Goal: Task Accomplishment & Management: Manage account settings

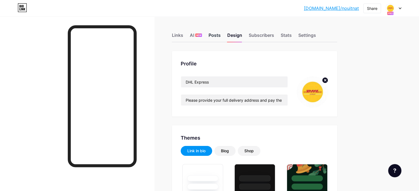
click at [221, 34] on div "Posts" at bounding box center [215, 37] width 12 height 10
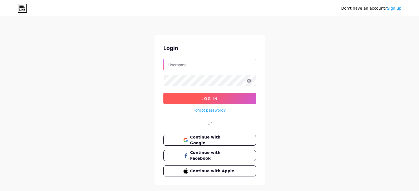
type input "[EMAIL_ADDRESS][DOMAIN_NAME]"
click at [193, 95] on button "Log In" at bounding box center [209, 98] width 93 height 11
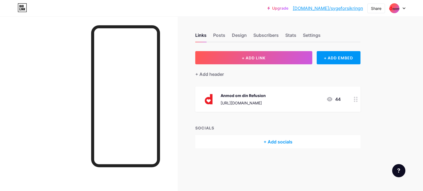
click at [403, 8] on icon at bounding box center [404, 8] width 3 height 2
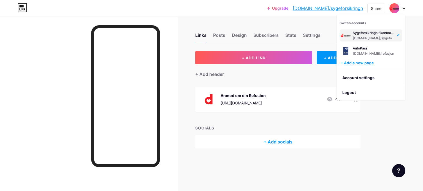
click at [422, 11] on div "Upgrade bio.link/sygefo... bio.link/sygeforsikringn Share Switch accounts Sygef…" at bounding box center [211, 8] width 423 height 10
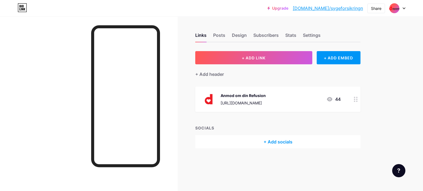
click at [403, 6] on div at bounding box center [398, 8] width 16 height 10
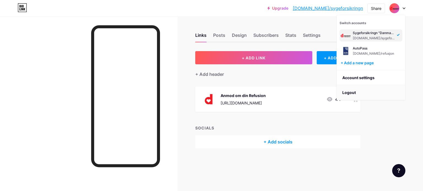
click at [352, 95] on li "Logout" at bounding box center [371, 92] width 68 height 15
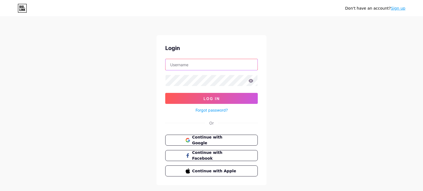
type input "zoubi1010@outlook.fr"
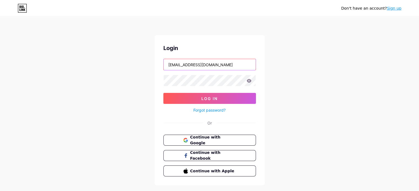
click at [216, 66] on input "zoubi1010@outlook.fr" at bounding box center [210, 64] width 92 height 11
paste input "asagees@sltnet.lk"
type input "asagees@sltnet.lk"
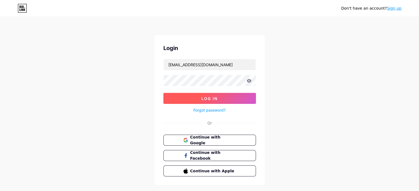
click at [223, 103] on button "Log In" at bounding box center [209, 98] width 93 height 11
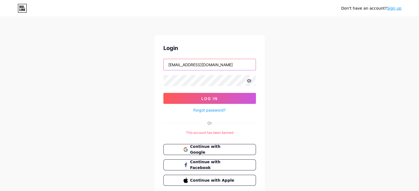
click at [225, 65] on input "asagees@sltnet.lk" at bounding box center [210, 64] width 92 height 11
paste input "lisbethoghenrik@stofanet.dk"
type input "lisbethoghenrik@stofanet.dk"
click at [250, 79] on icon at bounding box center [249, 81] width 5 height 4
click at [248, 82] on icon at bounding box center [249, 81] width 5 height 4
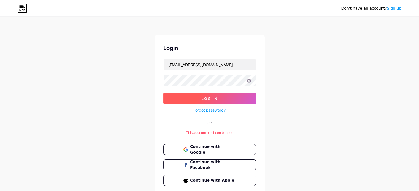
click at [195, 93] on button "Log In" at bounding box center [209, 98] width 93 height 11
click at [249, 81] on icon at bounding box center [249, 81] width 5 height 4
click at [204, 96] on button "Log In" at bounding box center [209, 98] width 93 height 11
click at [180, 97] on button "Log In" at bounding box center [209, 98] width 93 height 11
click at [215, 110] on link "Forgot password?" at bounding box center [209, 110] width 32 height 6
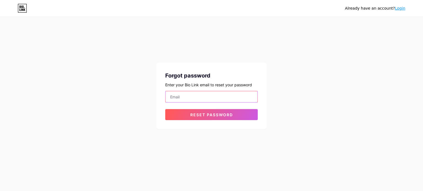
click at [215, 98] on input "email" at bounding box center [212, 96] width 92 height 11
type input "lisbethoghenrik@stofanet.dk"
click at [204, 120] on div "Forgot password Enter your Bio Link email to reset your password lisbethoghenri…" at bounding box center [211, 96] width 110 height 66
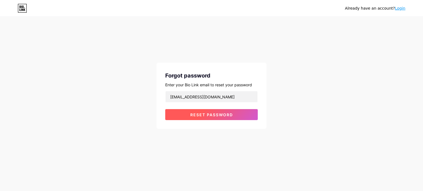
click at [203, 117] on button "Reset password" at bounding box center [211, 114] width 93 height 11
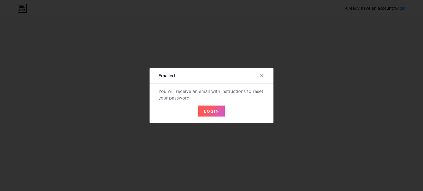
click at [211, 107] on button "Login" at bounding box center [211, 111] width 26 height 11
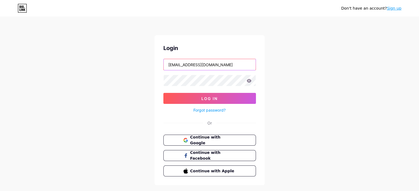
click at [244, 66] on input "lisbethoghenrik@stofanet.dk" at bounding box center [210, 64] width 92 height 11
type input "zoubi1010@outlook.fr"
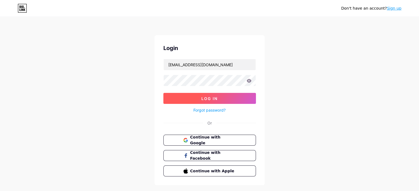
click at [217, 93] on button "Log In" at bounding box center [209, 98] width 93 height 11
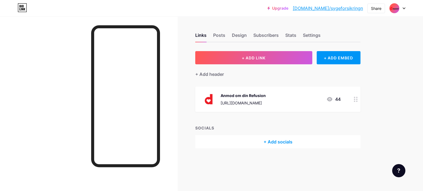
click at [397, 8] on img at bounding box center [394, 8] width 9 height 9
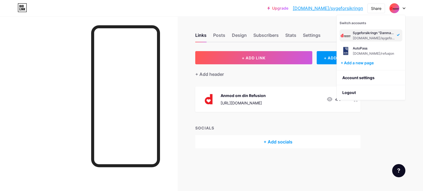
click at [397, 8] on img at bounding box center [394, 8] width 9 height 9
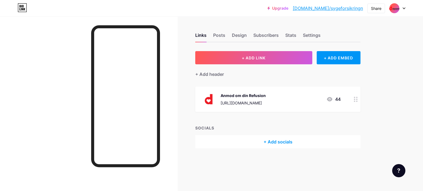
click at [402, 7] on div at bounding box center [398, 8] width 16 height 10
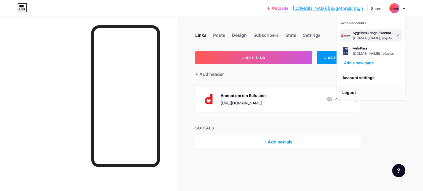
click at [353, 91] on li "Logout" at bounding box center [371, 92] width 68 height 15
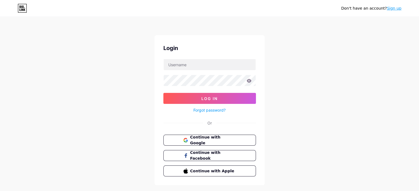
type input "zoubi1010@outlook.fr"
click at [225, 65] on input "zoubi1010@outlook.fr" at bounding box center [210, 64] width 92 height 11
paste input "nep1@sol.dk"
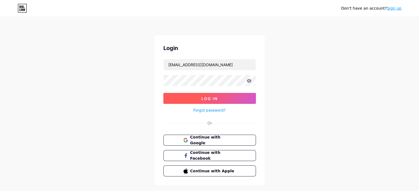
click at [201, 99] on button "Log In" at bounding box center [209, 98] width 93 height 11
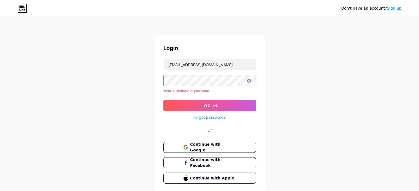
click at [250, 81] on icon at bounding box center [249, 81] width 5 height 4
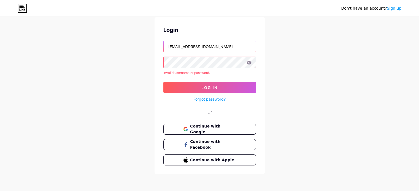
click at [197, 44] on input "nep1@sol.dk" at bounding box center [210, 46] width 92 height 11
paste input "asagees@sltnet.l"
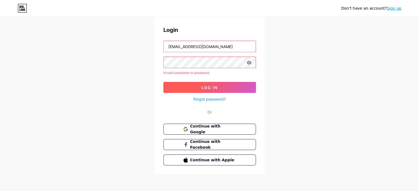
type input "[EMAIL_ADDRESS][DOMAIN_NAME]"
click at [205, 91] on button "Log In" at bounding box center [209, 87] width 93 height 11
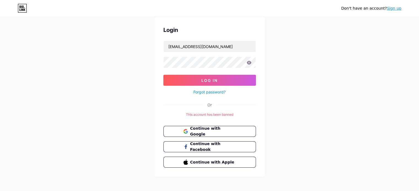
click at [208, 93] on link "Forgot password?" at bounding box center [209, 92] width 32 height 6
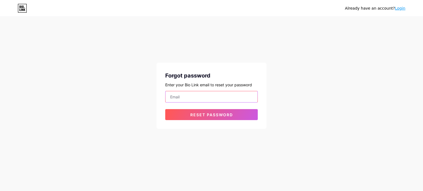
click at [182, 97] on input "email" at bounding box center [212, 96] width 92 height 11
paste input "[EMAIL_ADDRESS][DOMAIN_NAME]"
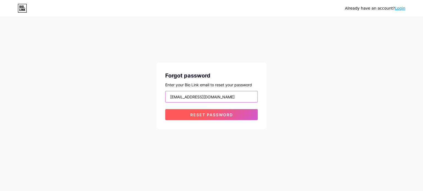
type input "[EMAIL_ADDRESS][DOMAIN_NAME]"
click at [185, 114] on button "Reset password" at bounding box center [211, 114] width 93 height 11
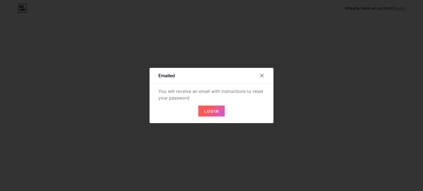
click at [210, 110] on span "Login" at bounding box center [211, 111] width 15 height 5
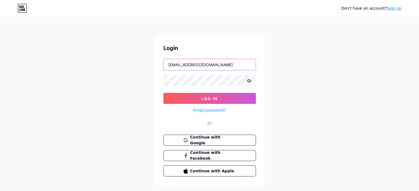
click at [178, 67] on input "zoubi1010@outlook.fr" at bounding box center [210, 64] width 92 height 11
paste input "[EMAIL_ADDRESS][DOMAIN_NAME]"
type input "[EMAIL_ADDRESS][DOMAIN_NAME]"
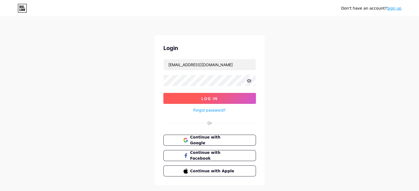
click at [185, 93] on button "Log In" at bounding box center [209, 98] width 93 height 11
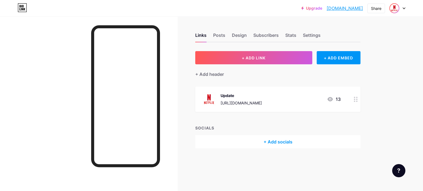
click at [400, 6] on div at bounding box center [398, 8] width 16 height 10
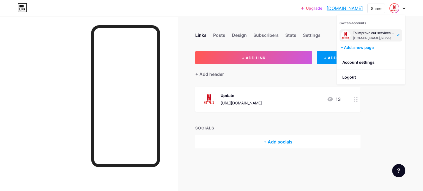
click at [423, 12] on div "Upgrade kundeservice.bi... kundeservice.bio.link Share Switch accounts To impro…" at bounding box center [211, 8] width 423 height 10
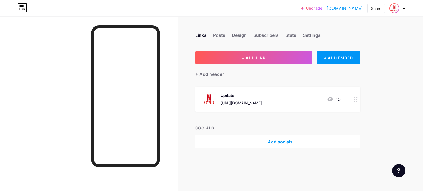
click at [398, 8] on img at bounding box center [394, 8] width 9 height 9
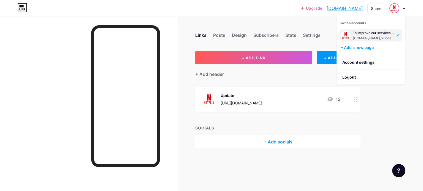
click at [246, 14] on div "Upgrade kundeservice.bi... kundeservice.bio.link Share Switch accounts To impro…" at bounding box center [211, 8] width 423 height 17
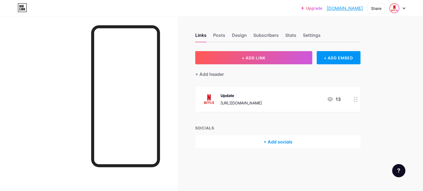
click at [392, 8] on img at bounding box center [394, 8] width 9 height 9
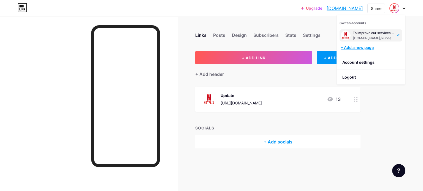
click at [345, 48] on div "+ Add a new page" at bounding box center [372, 48] width 62 height 6
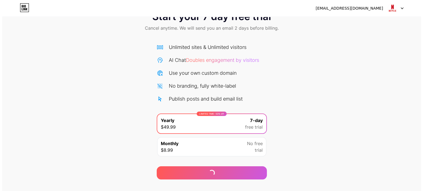
scroll to position [30, 0]
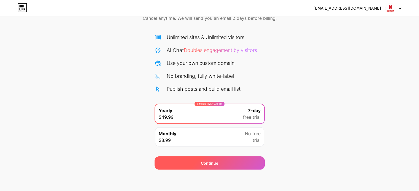
click at [214, 161] on div "Continue" at bounding box center [209, 164] width 17 height 6
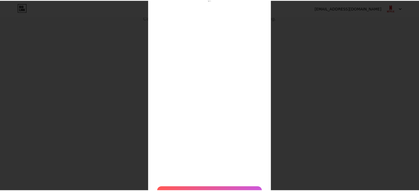
scroll to position [0, 0]
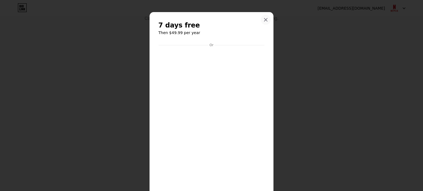
click at [265, 20] on icon at bounding box center [266, 19] width 3 height 3
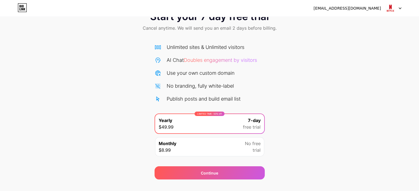
scroll to position [30, 0]
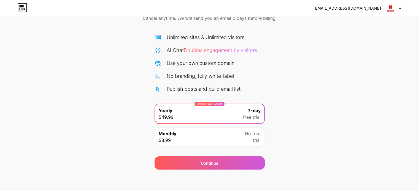
click at [206, 137] on div "Monthly $8.99 No free trial" at bounding box center [209, 137] width 109 height 19
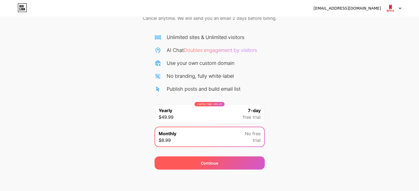
click at [201, 168] on div "Continue" at bounding box center [210, 163] width 110 height 13
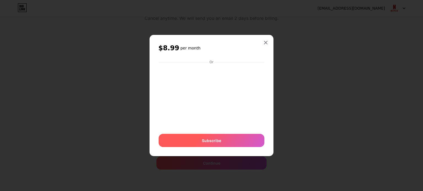
click at [229, 138] on div "Subscribe" at bounding box center [212, 140] width 106 height 13
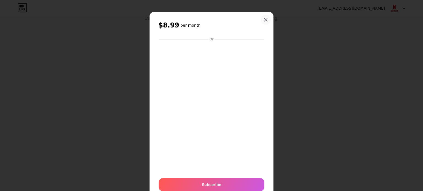
click at [266, 20] on icon at bounding box center [266, 20] width 4 height 4
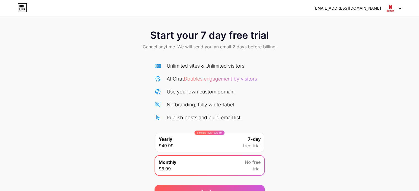
scroll to position [0, 0]
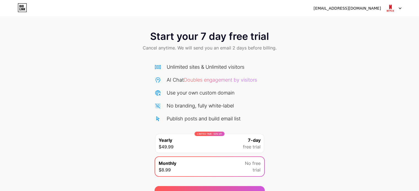
click at [393, 10] on img at bounding box center [390, 8] width 10 height 10
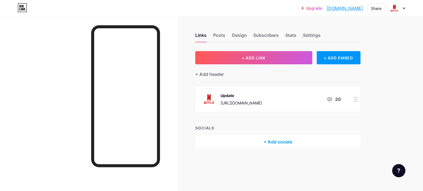
click at [349, 8] on link "[DOMAIN_NAME]" at bounding box center [345, 8] width 36 height 7
click at [379, 7] on div "Share" at bounding box center [376, 9] width 10 height 6
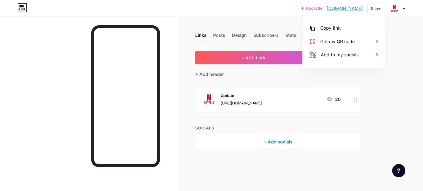
click at [402, 9] on div at bounding box center [398, 8] width 16 height 10
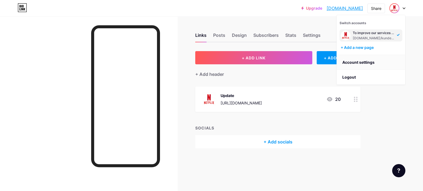
click at [356, 64] on link "Account settings" at bounding box center [371, 62] width 68 height 15
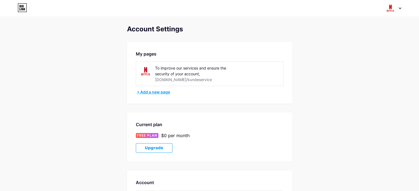
click at [164, 91] on div "+ Add a new page" at bounding box center [210, 93] width 147 height 6
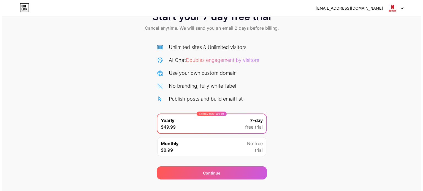
scroll to position [30, 0]
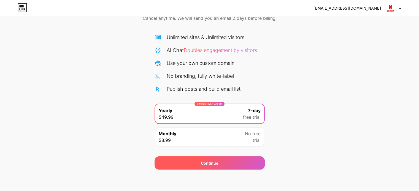
click at [210, 159] on div "Continue" at bounding box center [210, 163] width 110 height 13
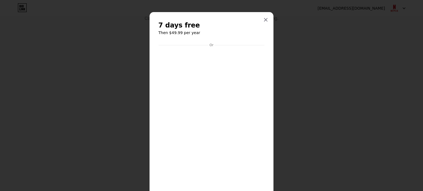
scroll to position [46, 0]
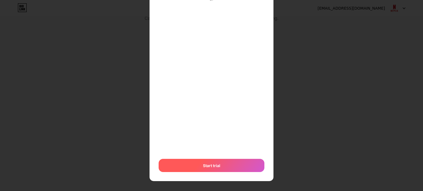
click at [217, 166] on span "Start trial" at bounding box center [211, 166] width 17 height 6
click at [205, 161] on div "Start trial" at bounding box center [212, 165] width 106 height 13
click at [204, 165] on span "Start trial" at bounding box center [211, 166] width 17 height 6
click at [210, 165] on span "Start trial" at bounding box center [211, 166] width 17 height 6
click at [222, 166] on div "Start trial" at bounding box center [212, 165] width 106 height 13
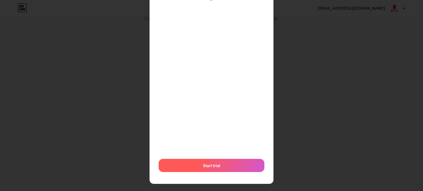
click at [203, 165] on span "Start trial" at bounding box center [211, 166] width 17 height 6
click at [206, 166] on span "Start trial" at bounding box center [211, 166] width 17 height 6
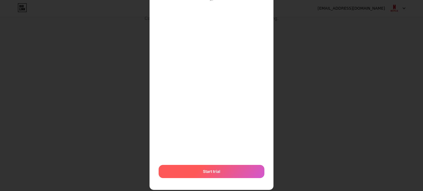
click at [213, 169] on div "Start trial" at bounding box center [212, 171] width 106 height 13
click at [210, 165] on div "Start trial" at bounding box center [212, 171] width 106 height 13
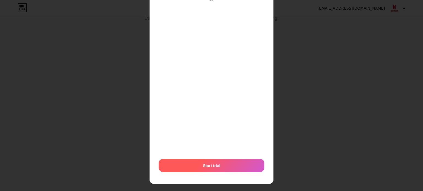
click at [216, 163] on div "Start trial" at bounding box center [212, 165] width 106 height 13
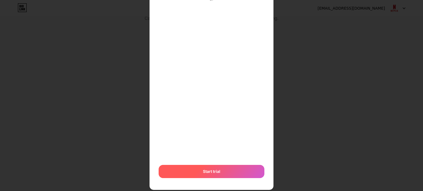
click at [205, 165] on div "Start trial" at bounding box center [212, 171] width 106 height 13
click at [204, 169] on span "Start trial" at bounding box center [211, 172] width 17 height 6
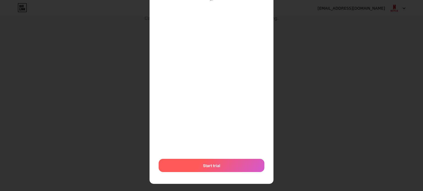
click at [214, 162] on div "Start trial" at bounding box center [212, 165] width 106 height 13
click at [208, 165] on span "Start trial" at bounding box center [211, 166] width 17 height 6
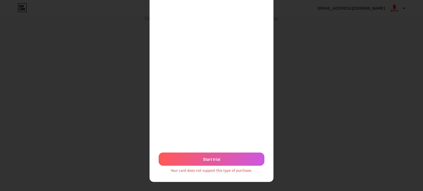
scroll to position [55, 0]
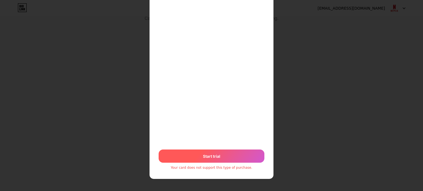
click at [198, 156] on div "Start trial" at bounding box center [212, 156] width 106 height 13
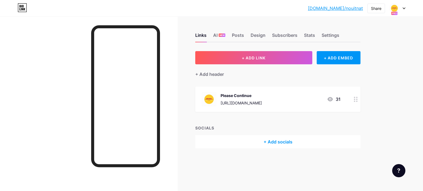
click at [341, 10] on link "bio.link/nouitnat" at bounding box center [335, 8] width 55 height 7
click at [404, 8] on icon at bounding box center [404, 8] width 2 height 1
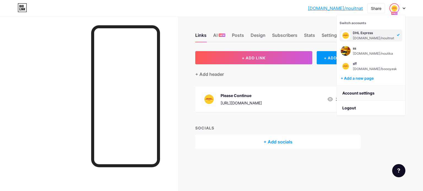
click at [366, 95] on link "Account settings" at bounding box center [371, 93] width 68 height 15
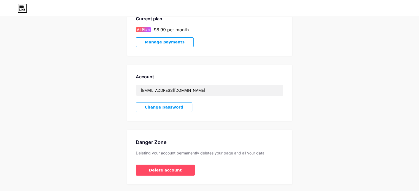
scroll to position [46, 0]
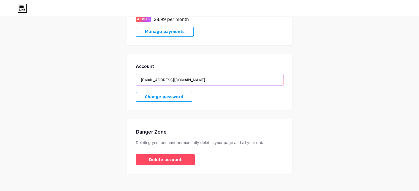
click at [197, 82] on input "asagees@sltnet.lk" at bounding box center [209, 79] width 147 height 11
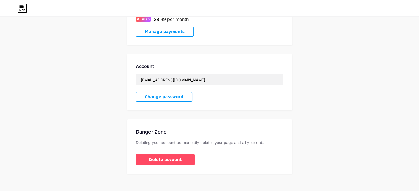
click at [171, 32] on span "Manage payments" at bounding box center [165, 31] width 40 height 5
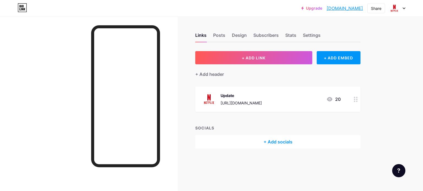
click at [404, 10] on div at bounding box center [398, 8] width 16 height 10
click at [401, 9] on div at bounding box center [398, 8] width 16 height 10
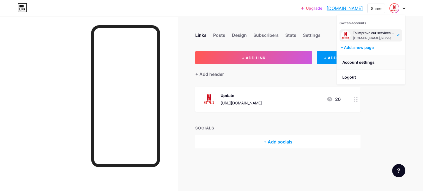
click at [375, 58] on link "Account settings" at bounding box center [371, 62] width 68 height 15
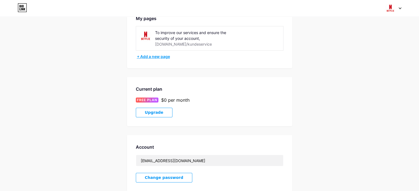
scroll to position [46, 0]
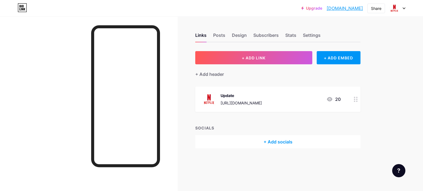
click at [405, 7] on div at bounding box center [398, 8] width 16 height 10
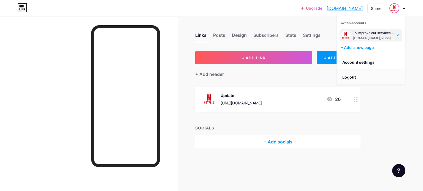
click at [355, 75] on li "Logout" at bounding box center [371, 77] width 68 height 15
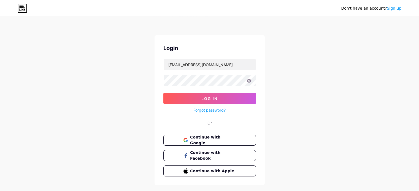
click at [221, 107] on link "Forgot password?" at bounding box center [209, 110] width 32 height 6
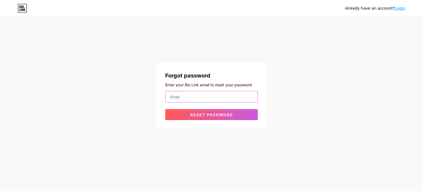
click at [214, 93] on input "email" at bounding box center [212, 96] width 92 height 11
paste input "AAaa-10203010@@@"
type input "s"
type input "[EMAIL_ADDRESS][DOMAIN_NAME]"
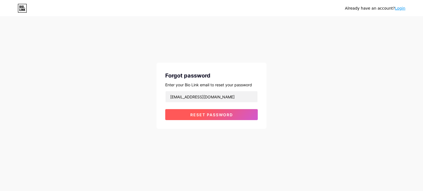
click at [191, 119] on button "Reset password" at bounding box center [211, 114] width 93 height 11
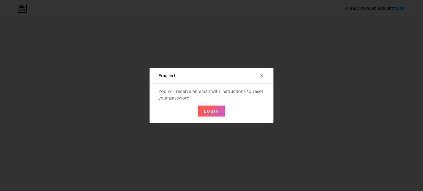
click at [214, 109] on button "Login" at bounding box center [211, 111] width 26 height 11
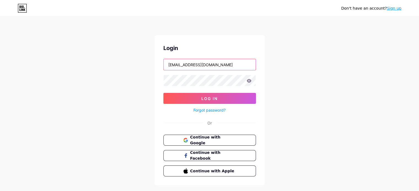
click at [223, 60] on input "[EMAIL_ADDRESS][DOMAIN_NAME]" at bounding box center [210, 64] width 92 height 11
type input "[EMAIL_ADDRESS][DOMAIN_NAME]"
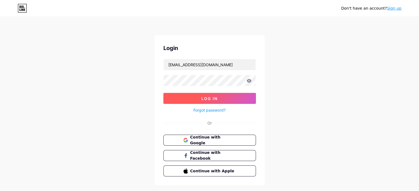
click at [179, 100] on button "Log In" at bounding box center [209, 98] width 93 height 11
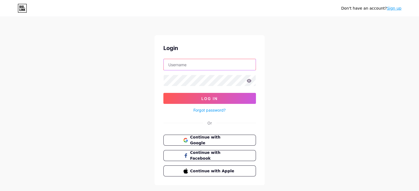
type input "[EMAIL_ADDRESS][DOMAIN_NAME]"
click at [320, 69] on div "Don't have an account? Sign up Login [EMAIL_ADDRESS][DOMAIN_NAME] Log In Forgot…" at bounding box center [209, 101] width 419 height 203
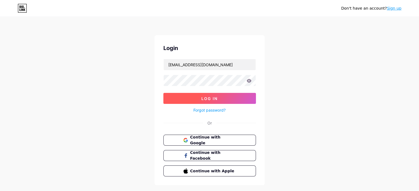
click at [211, 98] on span "Log In" at bounding box center [209, 98] width 16 height 5
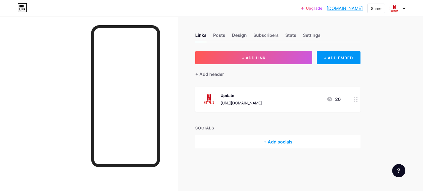
click at [401, 10] on div at bounding box center [398, 8] width 16 height 10
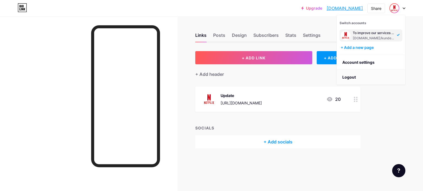
click at [358, 74] on li "Logout" at bounding box center [371, 77] width 68 height 15
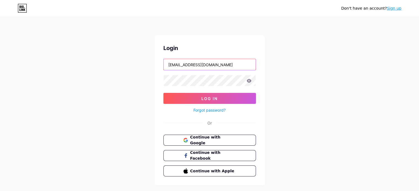
click at [230, 66] on input "[EMAIL_ADDRESS][DOMAIN_NAME]" at bounding box center [210, 64] width 92 height 11
type input "[EMAIL_ADDRESS][DOMAIN_NAME]"
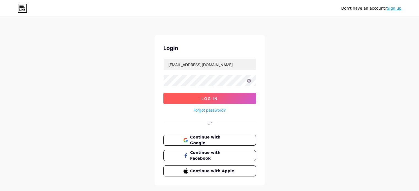
click at [214, 98] on span "Log In" at bounding box center [209, 98] width 16 height 5
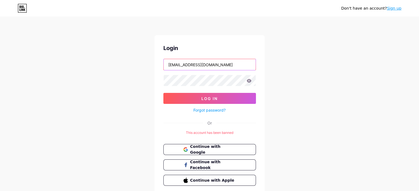
click at [205, 68] on input "[EMAIL_ADDRESS][DOMAIN_NAME]" at bounding box center [210, 64] width 92 height 11
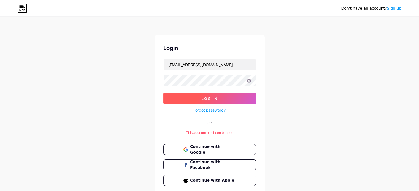
click at [176, 101] on button "Log In" at bounding box center [209, 98] width 93 height 11
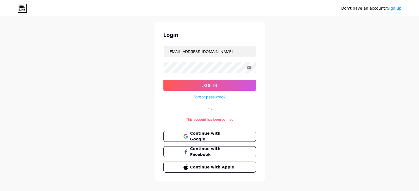
scroll to position [20, 0]
